Goal: Transaction & Acquisition: Subscribe to service/newsletter

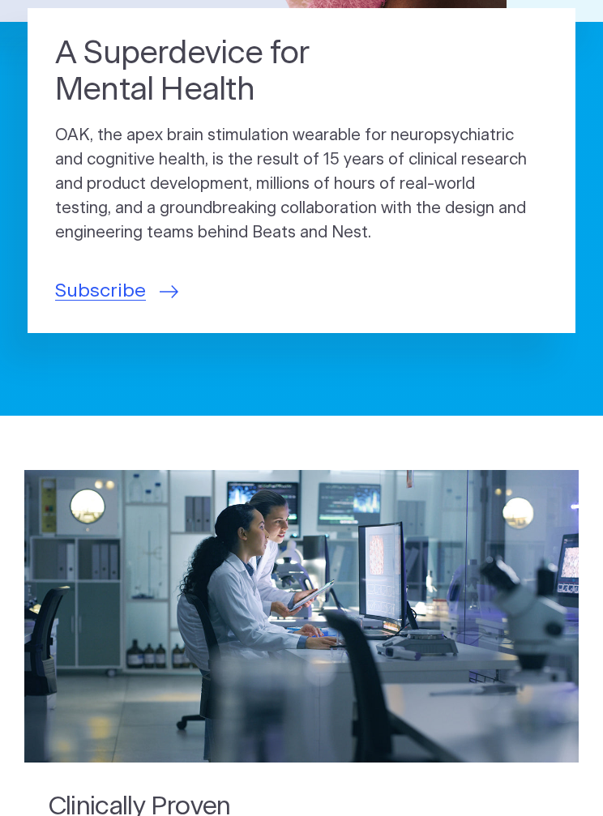
scroll to position [529, 0]
click at [114, 296] on span "Subscribe" at bounding box center [100, 291] width 91 height 28
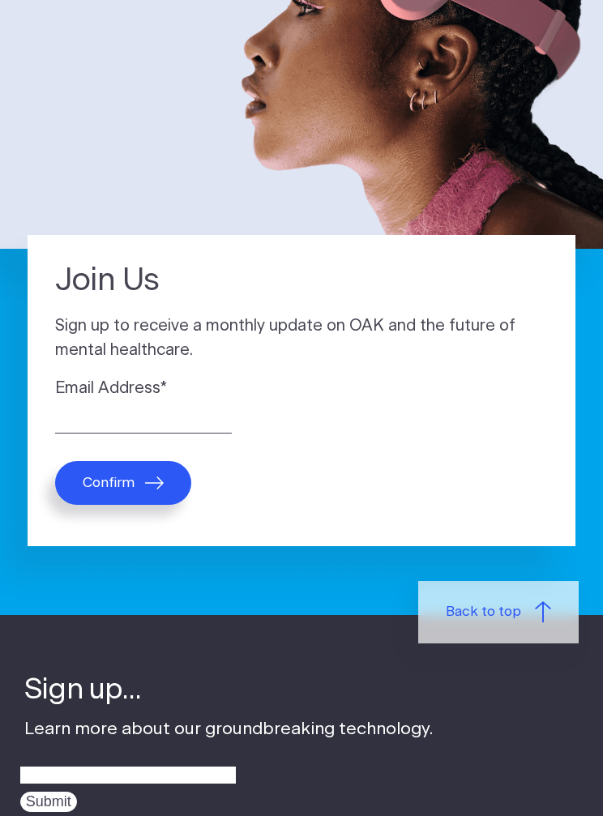
scroll to position [306, 0]
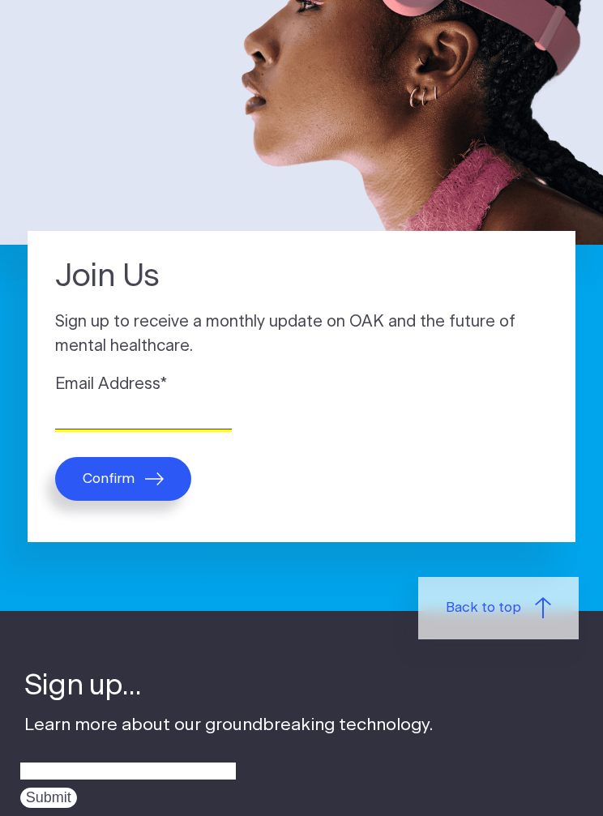
click at [105, 414] on input "Email Address *" at bounding box center [143, 416] width 177 height 25
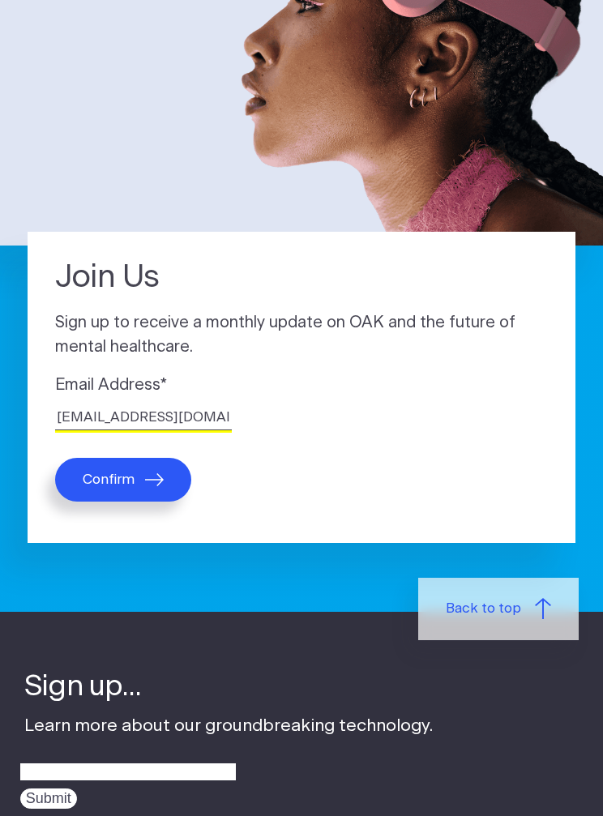
type input "[EMAIL_ADDRESS][DOMAIN_NAME]"
click at [152, 491] on button "Confirm" at bounding box center [123, 480] width 136 height 44
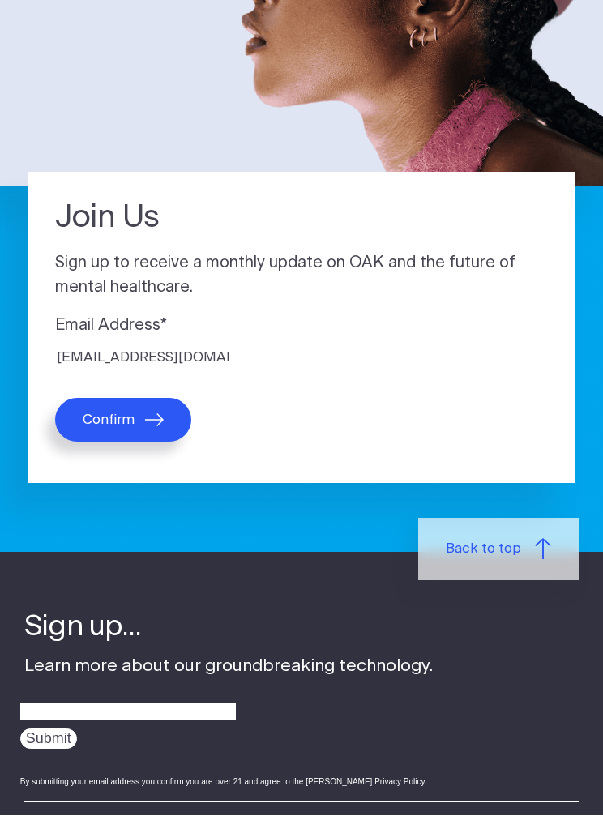
scroll to position [365, 0]
click at [125, 438] on button "Confirm" at bounding box center [123, 420] width 136 height 44
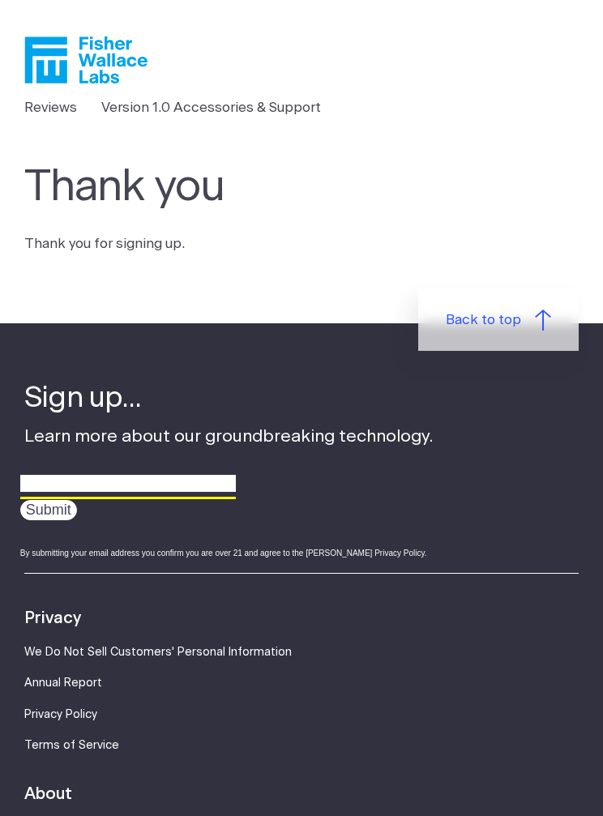
click at [66, 483] on input "email" at bounding box center [128, 484] width 216 height 25
type input "[EMAIL_ADDRESS][DOMAIN_NAME]"
click at [61, 518] on input "Submit" at bounding box center [48, 510] width 57 height 20
